Goal: Information Seeking & Learning: Learn about a topic

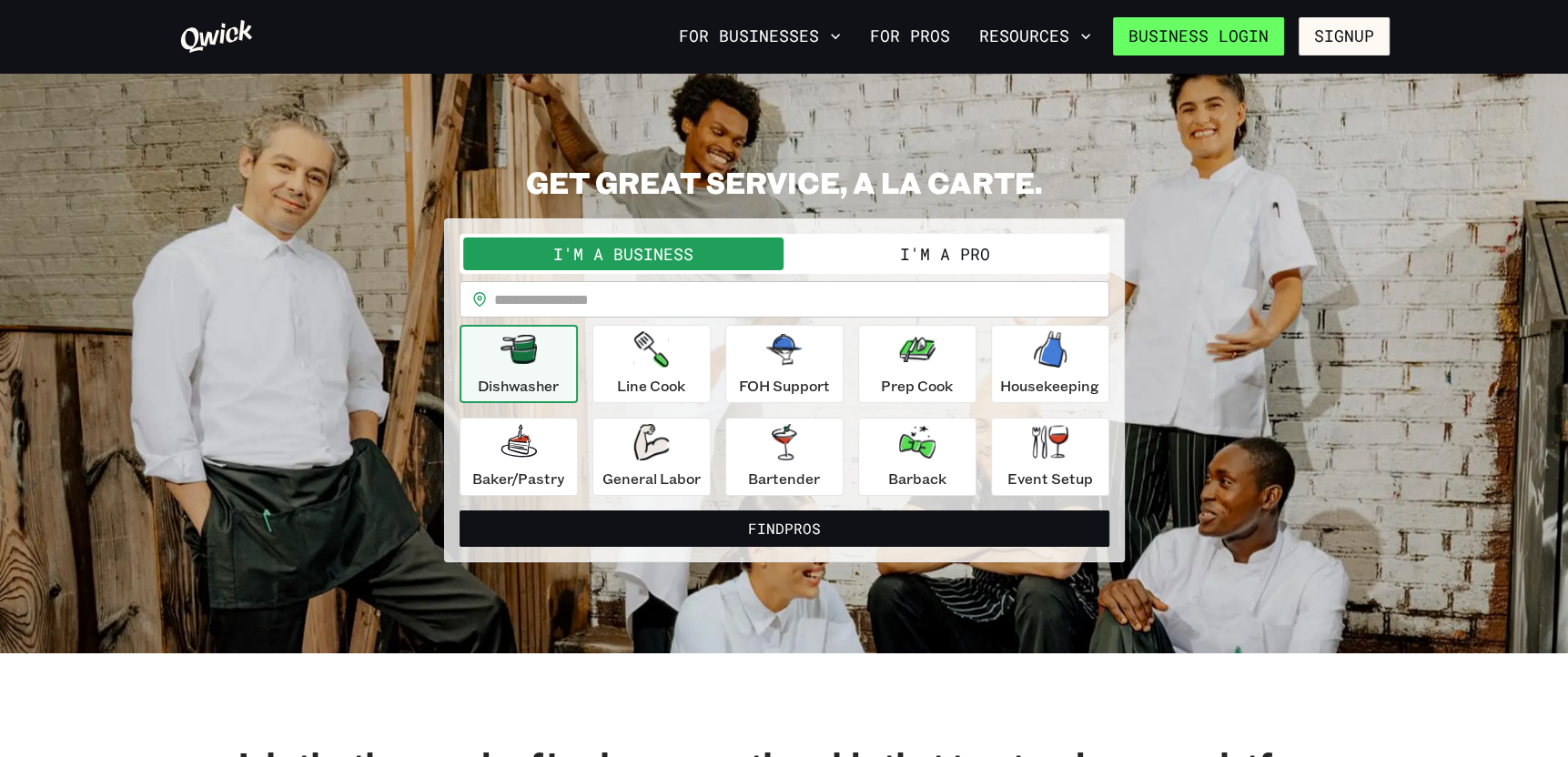
click at [1258, 41] on link "Business Login" at bounding box center [1199, 36] width 171 height 38
click at [893, 253] on button "I'm a Pro" at bounding box center [945, 254] width 321 height 33
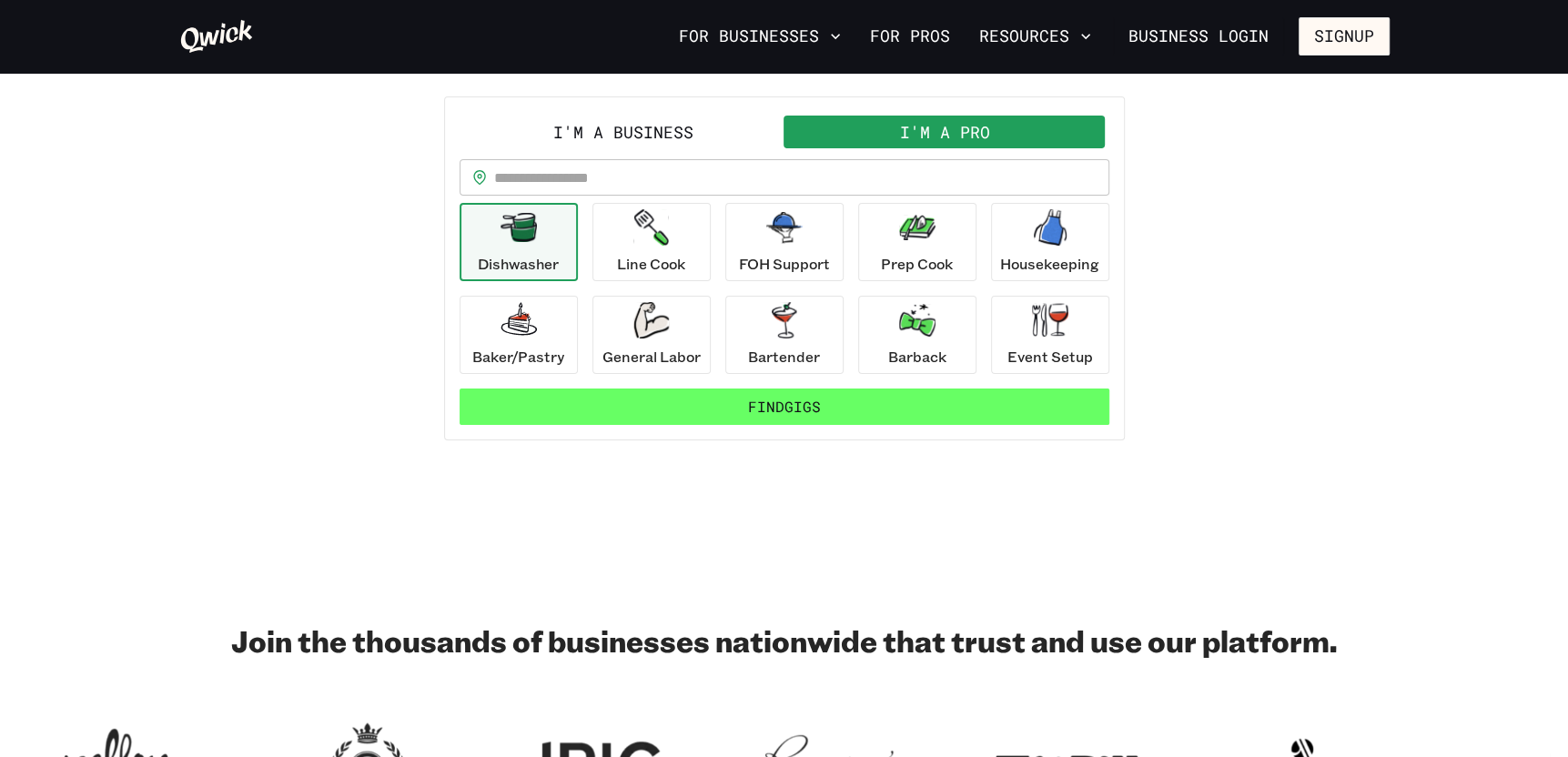
scroll to position [91, 0]
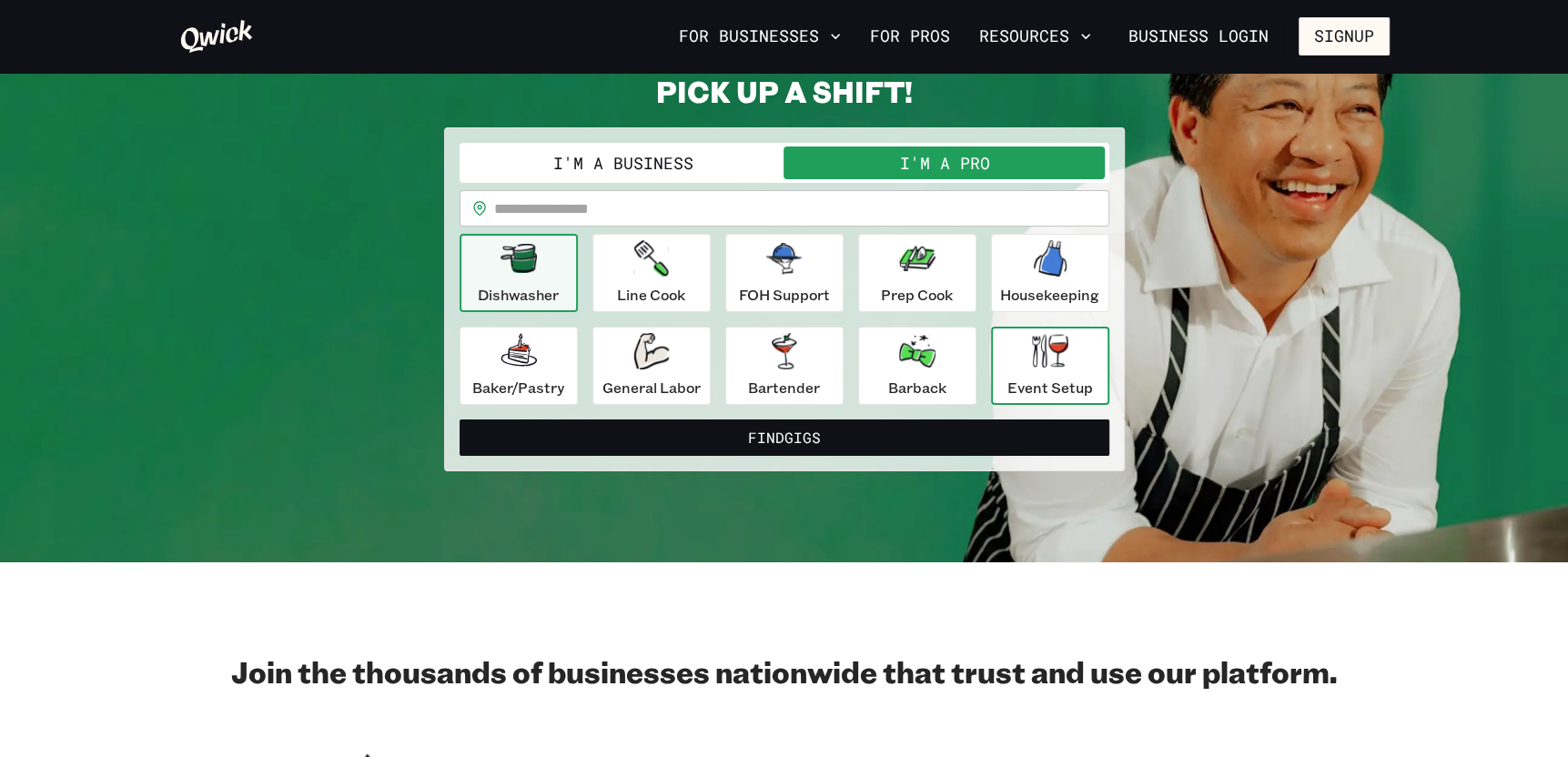
click at [1015, 366] on div "Event Setup" at bounding box center [1050, 365] width 86 height 65
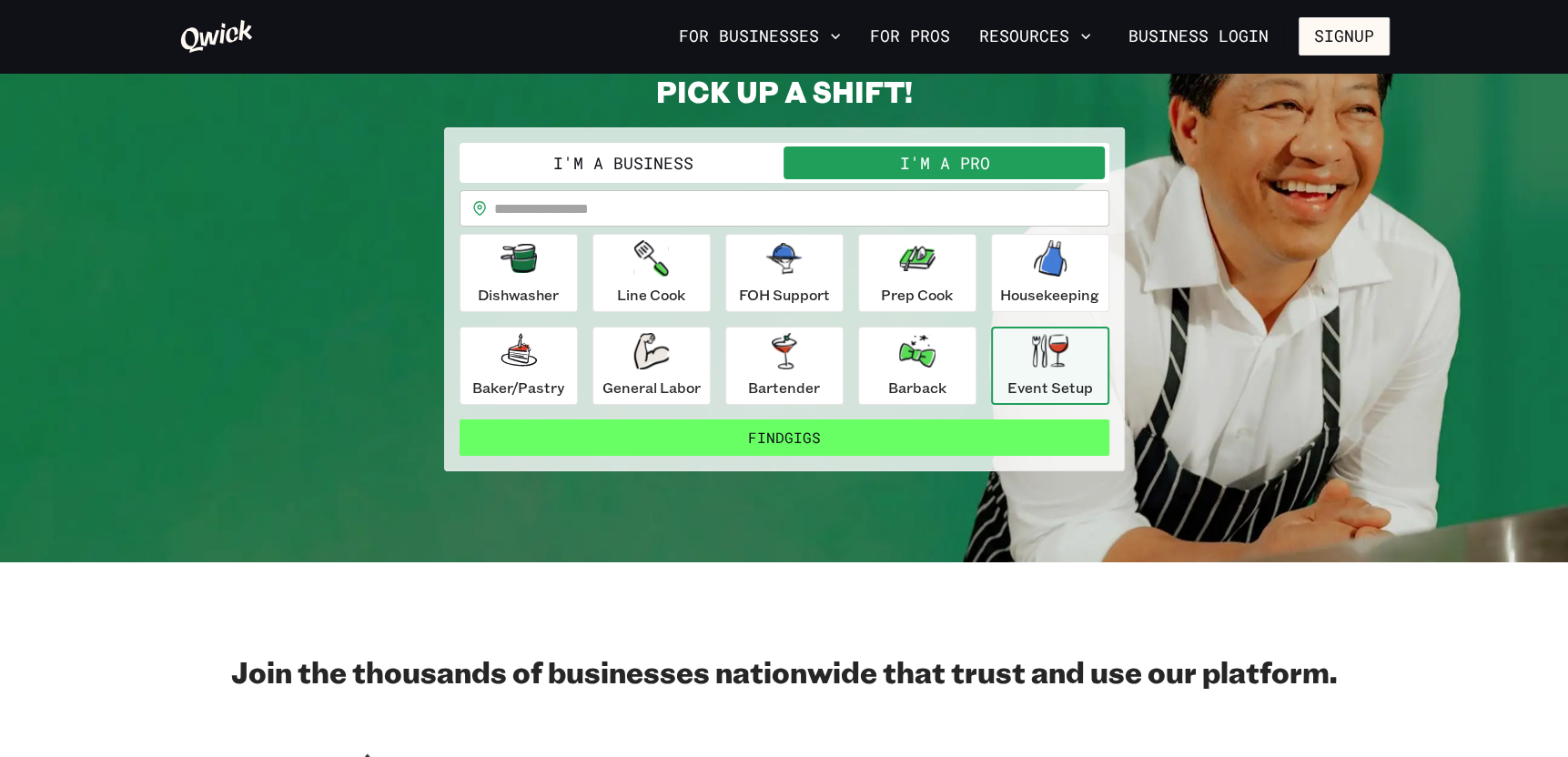
drag, startPoint x: 789, startPoint y: 433, endPoint x: 805, endPoint y: 427, distance: 17.1
click at [790, 433] on button "Find Gigs" at bounding box center [784, 437] width 650 height 36
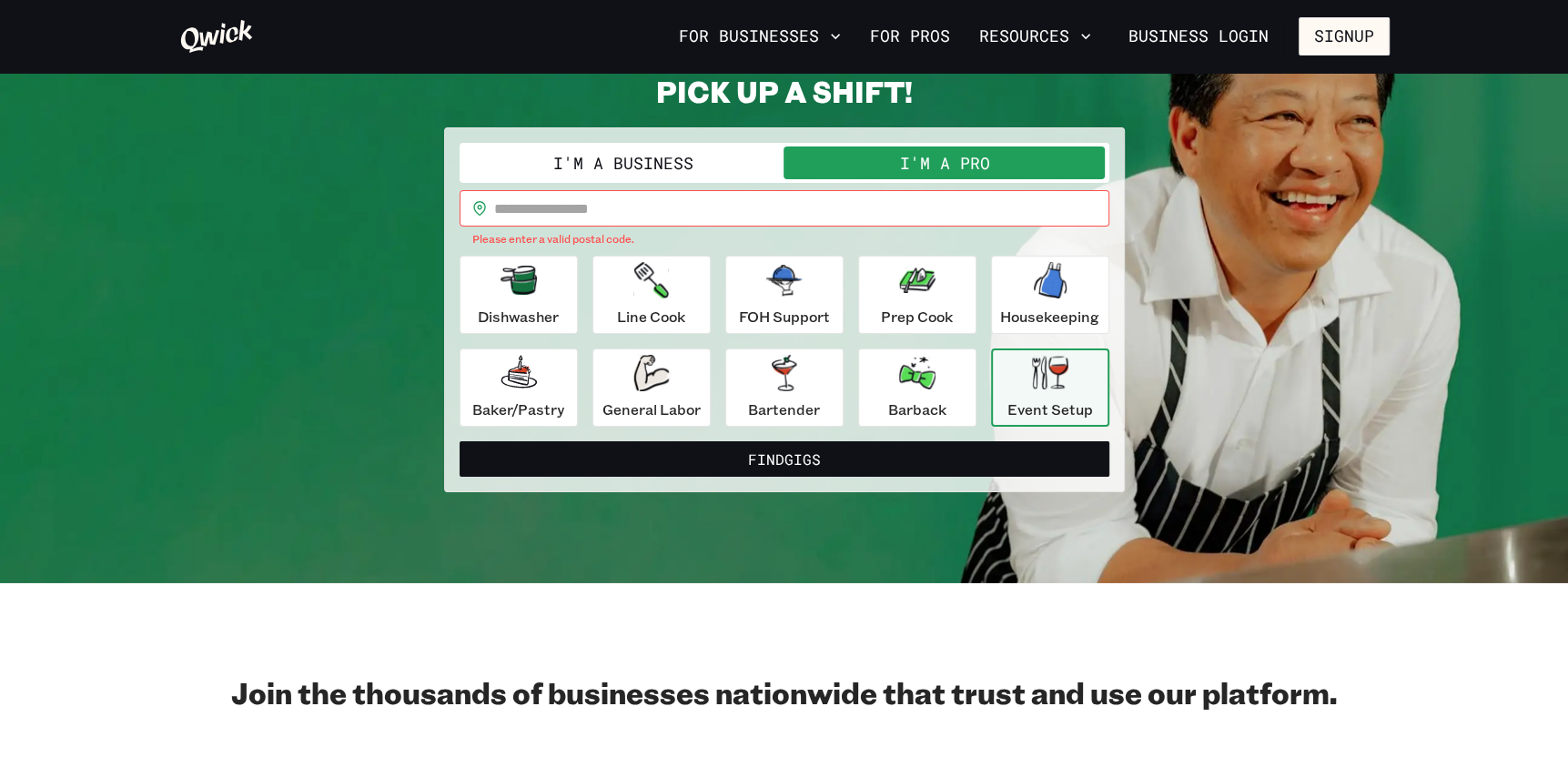
click at [654, 198] on input "text" at bounding box center [802, 207] width 615 height 36
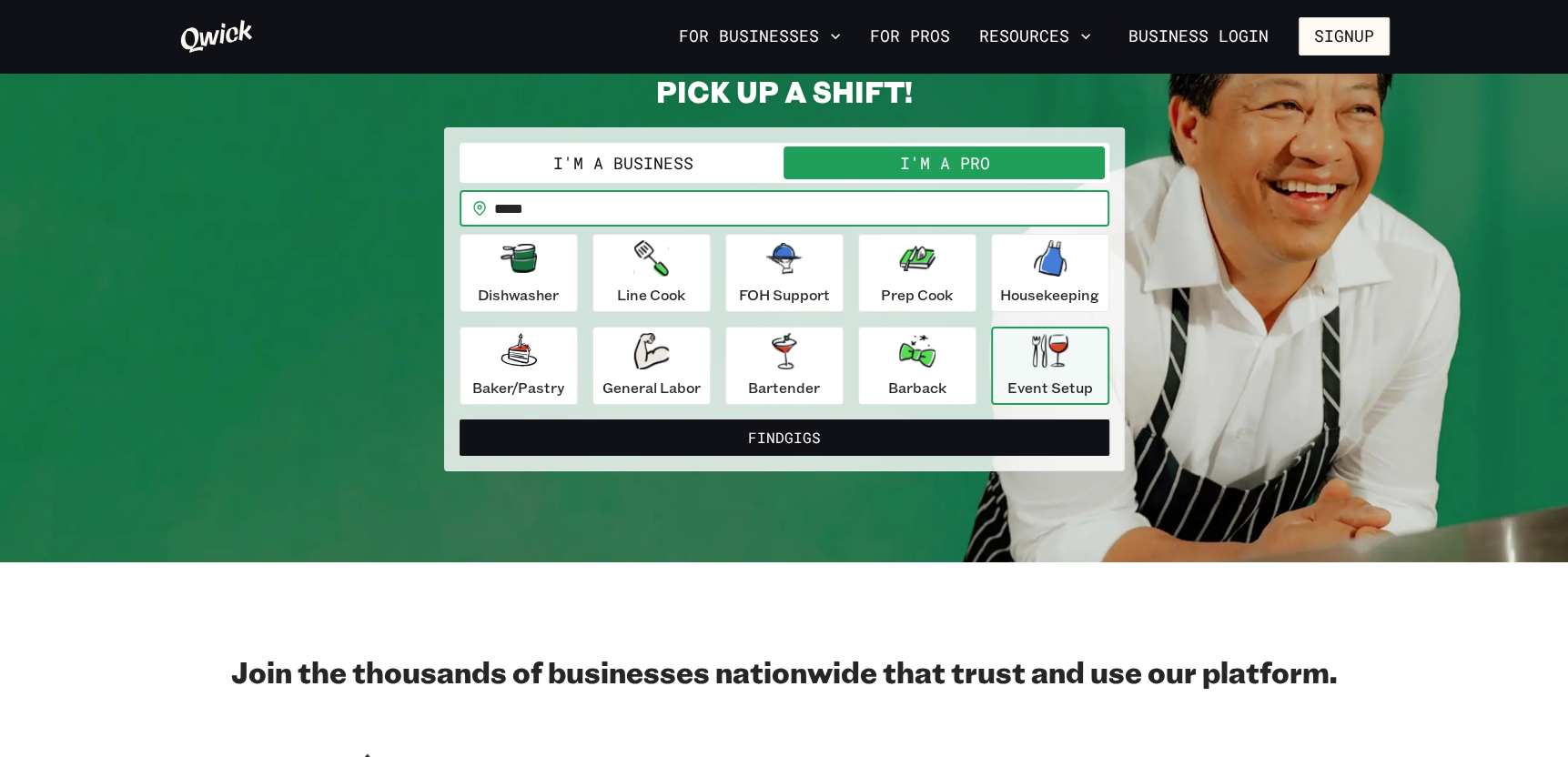
type input "*****"
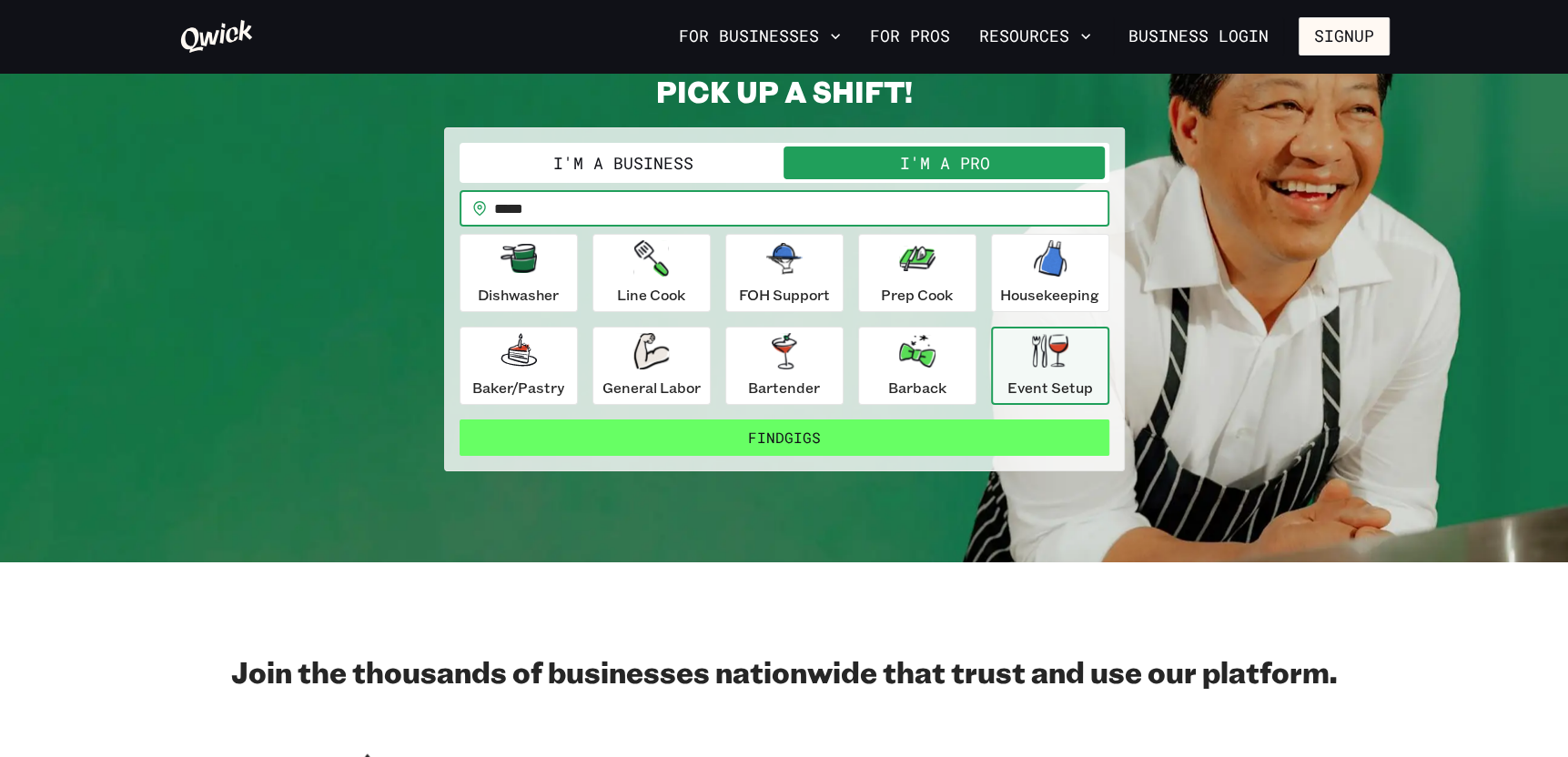
drag, startPoint x: 1036, startPoint y: 378, endPoint x: 1003, endPoint y: 420, distance: 53.4
click at [1036, 378] on p "Event Setup" at bounding box center [1050, 387] width 86 height 21
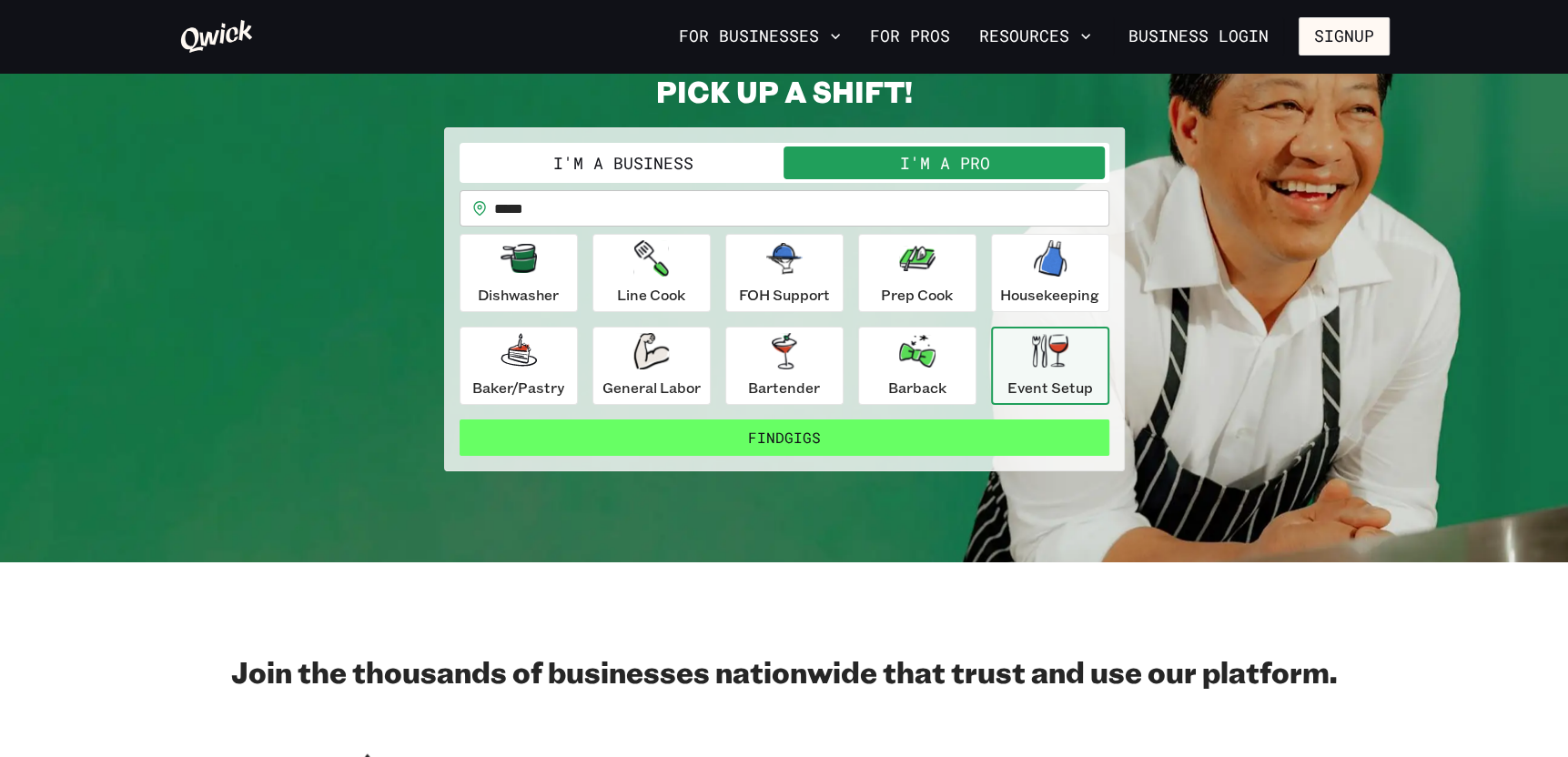
click at [977, 433] on button "Find Gigs" at bounding box center [784, 437] width 650 height 36
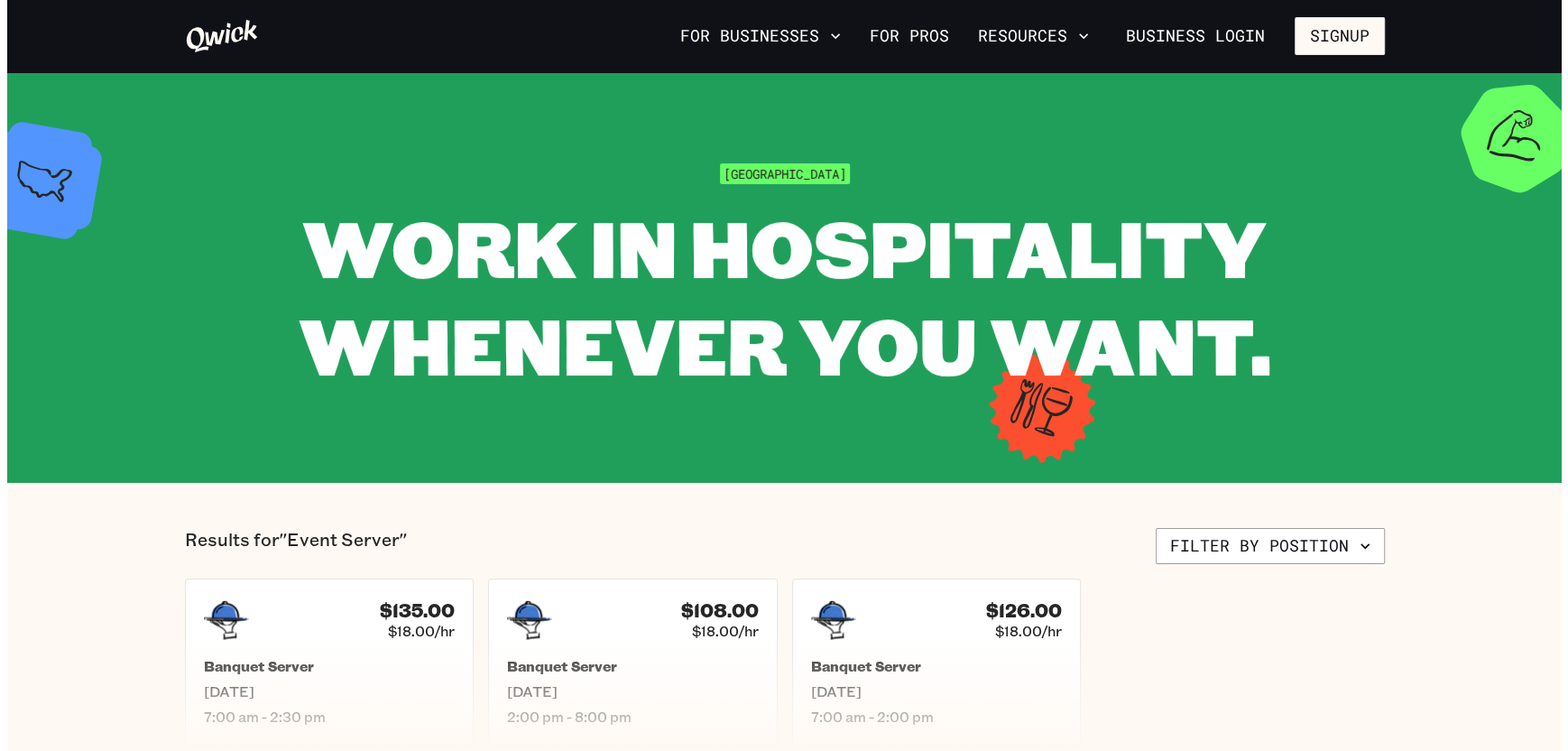
scroll to position [91, 0]
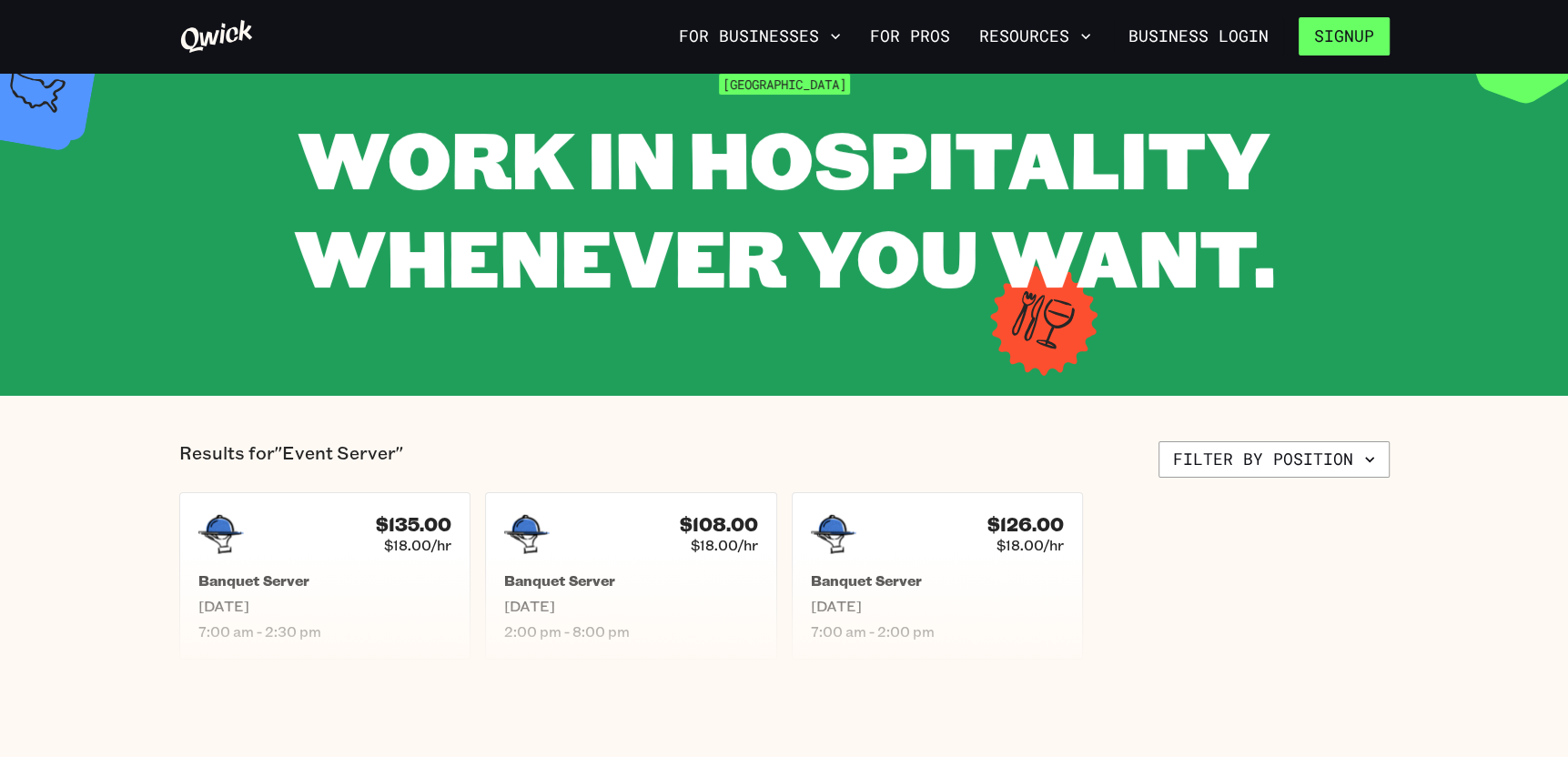
click at [1365, 35] on button "Signup" at bounding box center [1344, 36] width 91 height 38
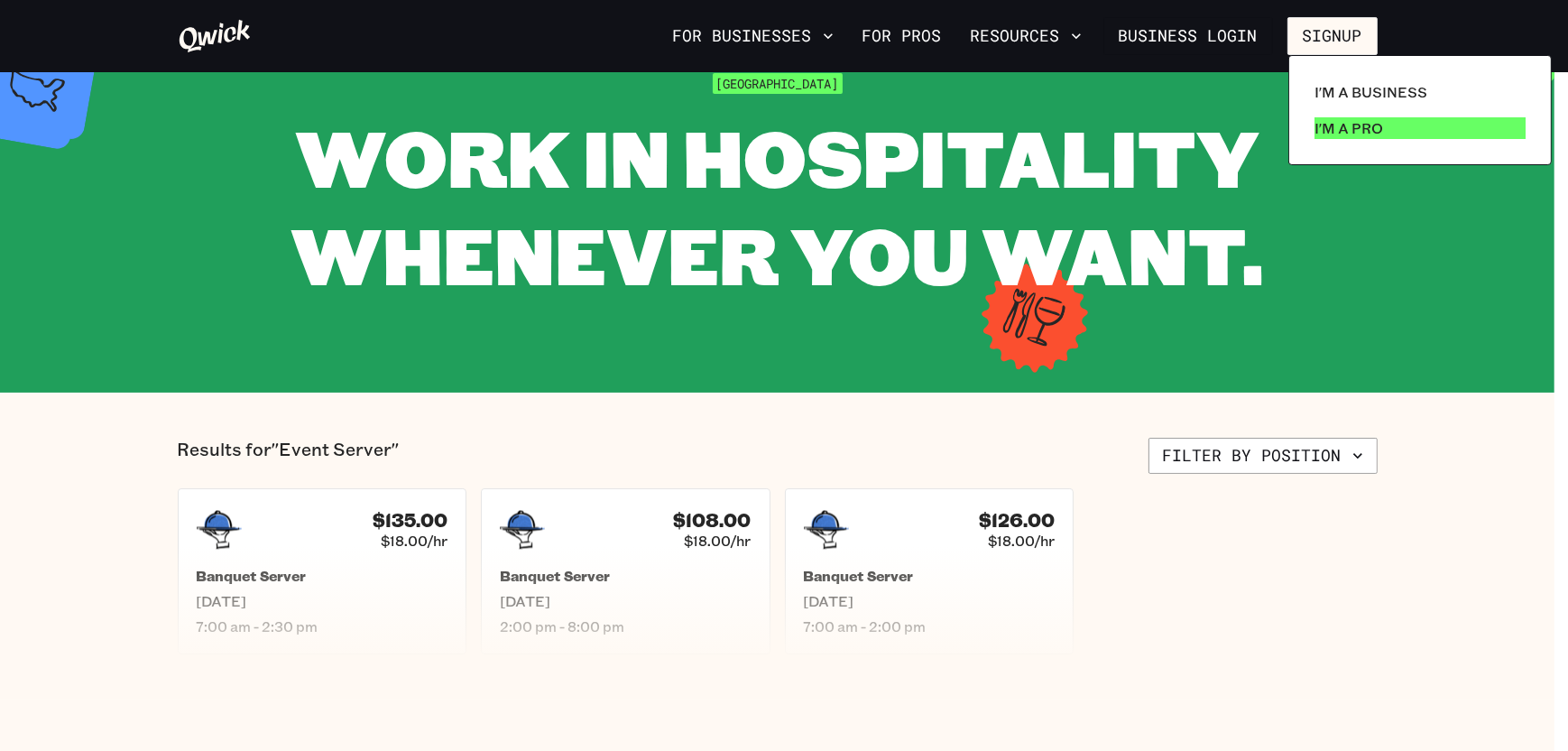
click at [1338, 123] on p "I'm a Pro" at bounding box center [1348, 128] width 69 height 21
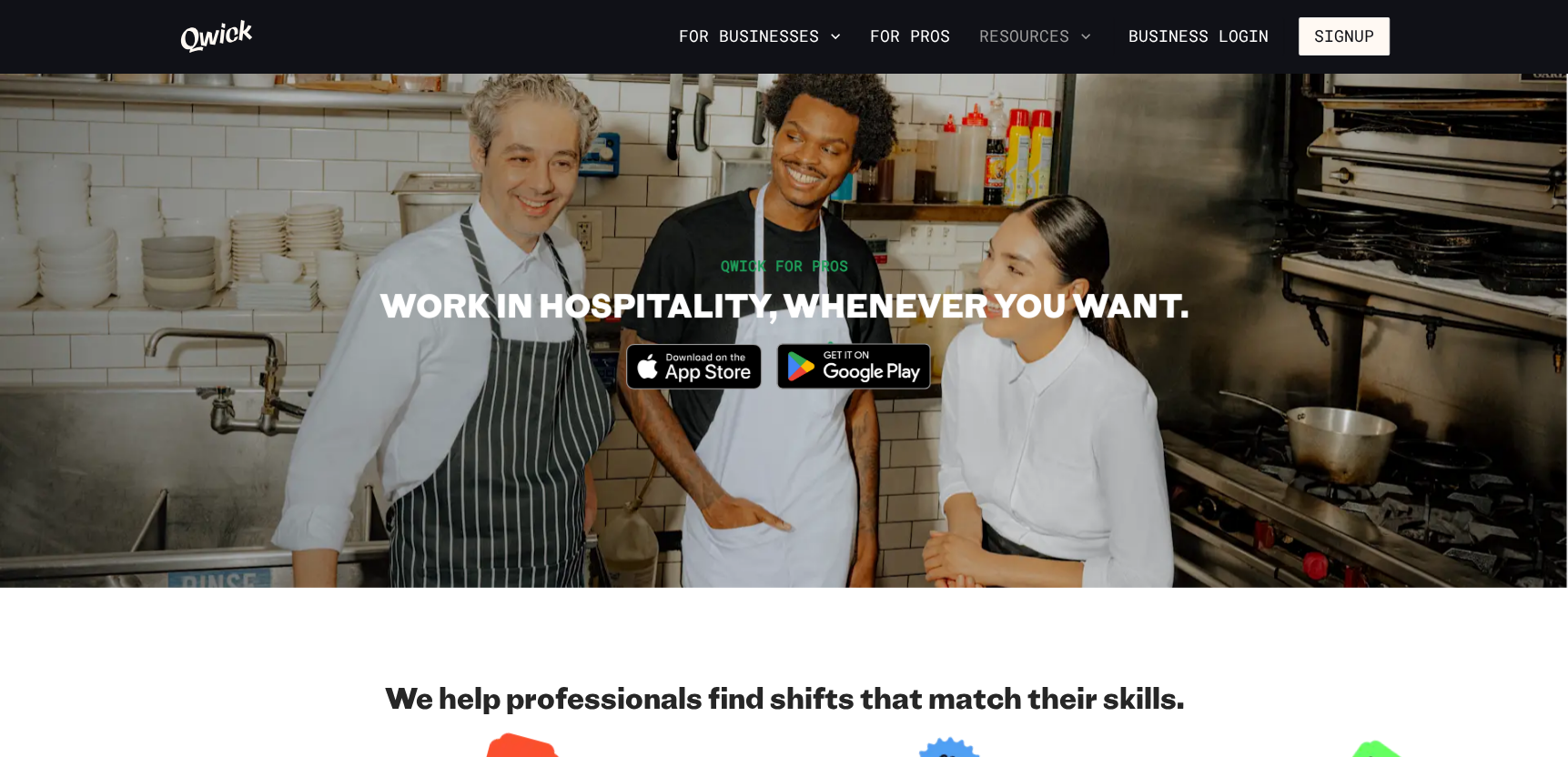
click at [1060, 34] on button "Resources" at bounding box center [1036, 37] width 127 height 31
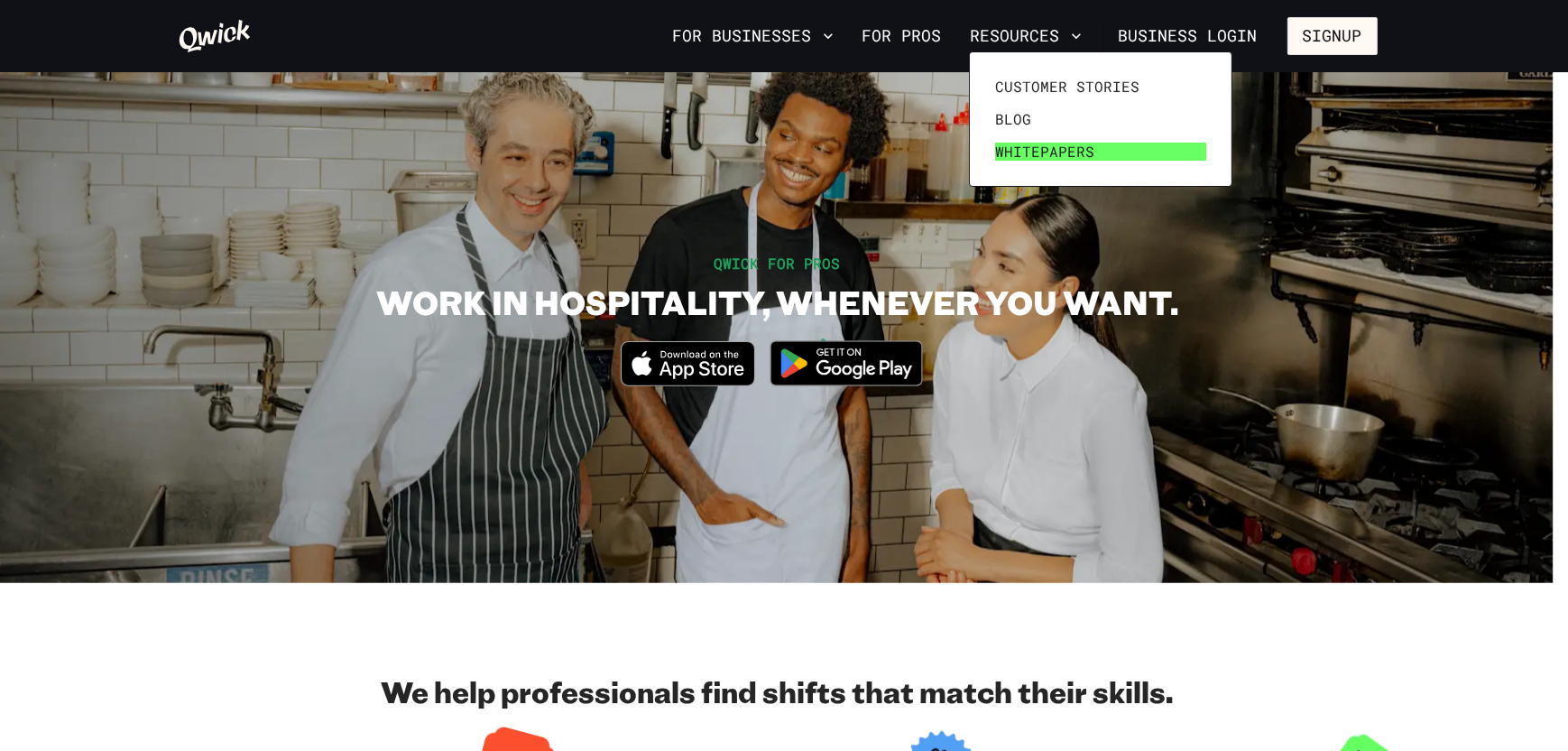
click at [1008, 149] on span "Whitepapers" at bounding box center [1044, 152] width 99 height 18
